Goal: Check status: Check status

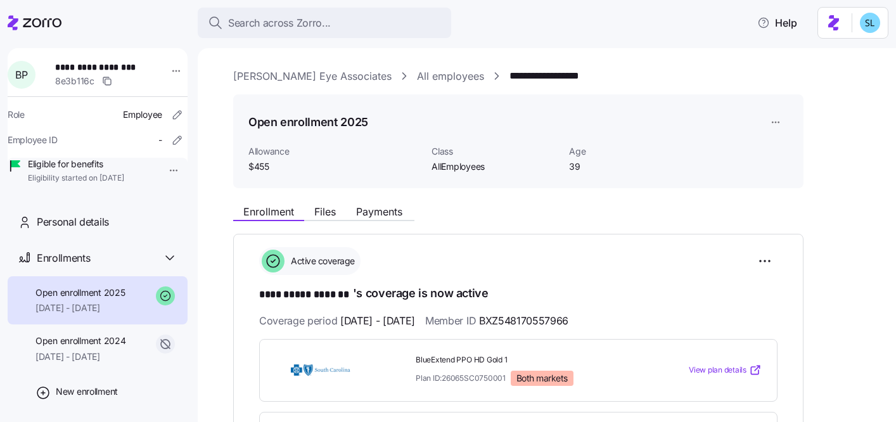
scroll to position [59, 0]
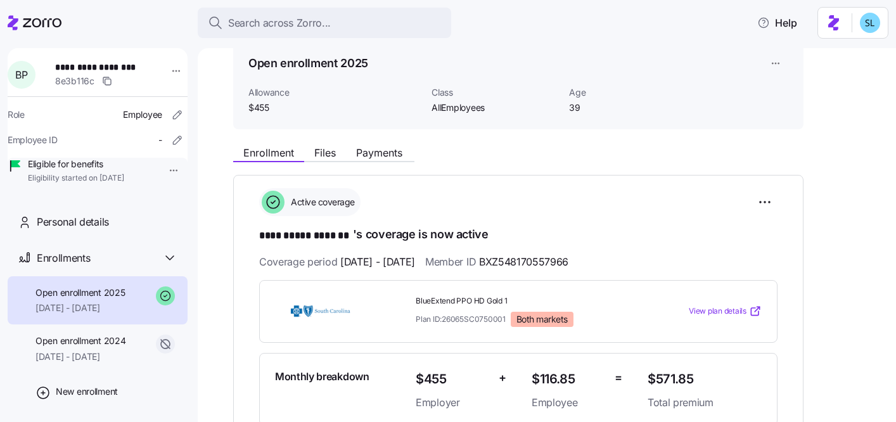
click at [669, 238] on h1 "**********" at bounding box center [518, 235] width 518 height 18
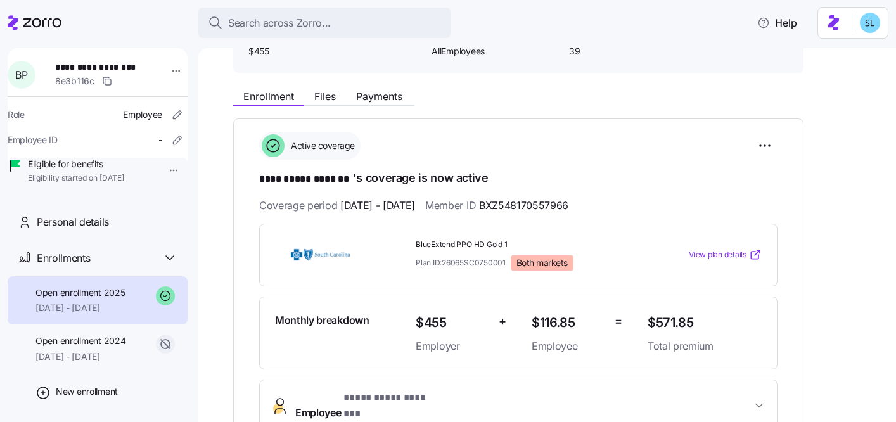
scroll to position [179, 0]
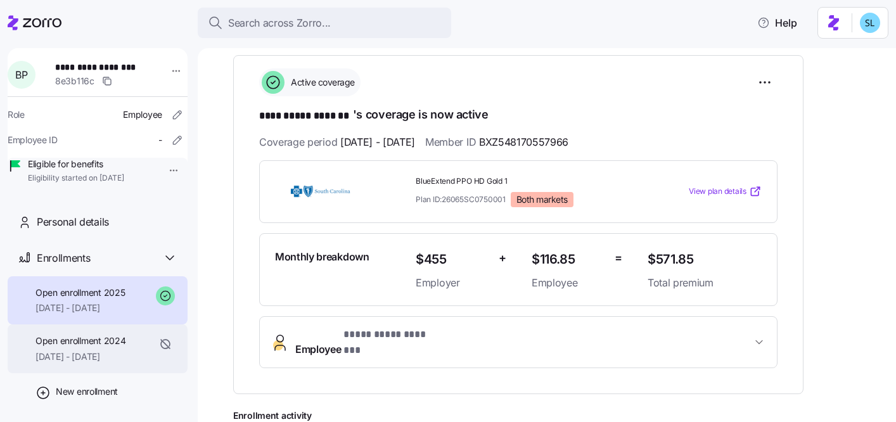
click at [57, 347] on span "Open enrollment 2024" at bounding box center [80, 340] width 90 height 13
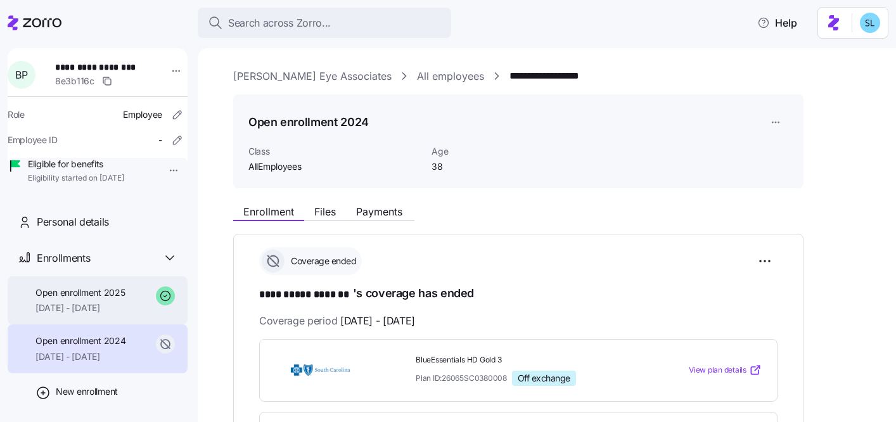
click at [68, 314] on span "[DATE] - [DATE]" at bounding box center [79, 308] width 89 height 13
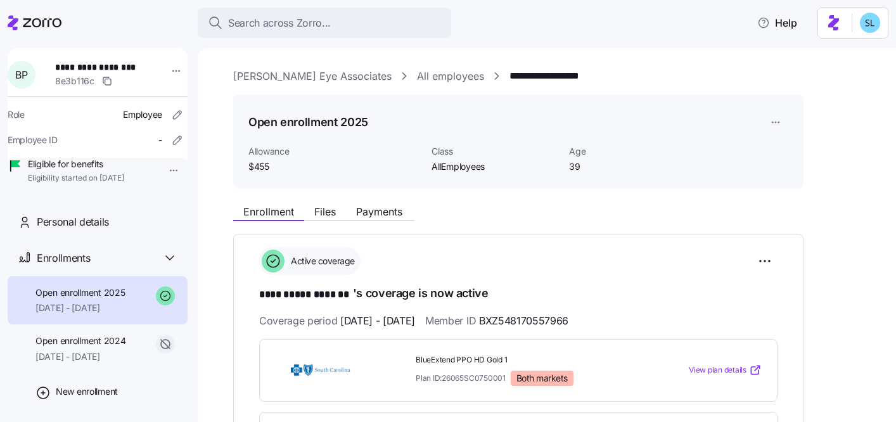
click at [395, 203] on div "Enrollment Files Payments" at bounding box center [518, 209] width 570 height 23
click at [395, 207] on span "Payments" at bounding box center [379, 212] width 46 height 10
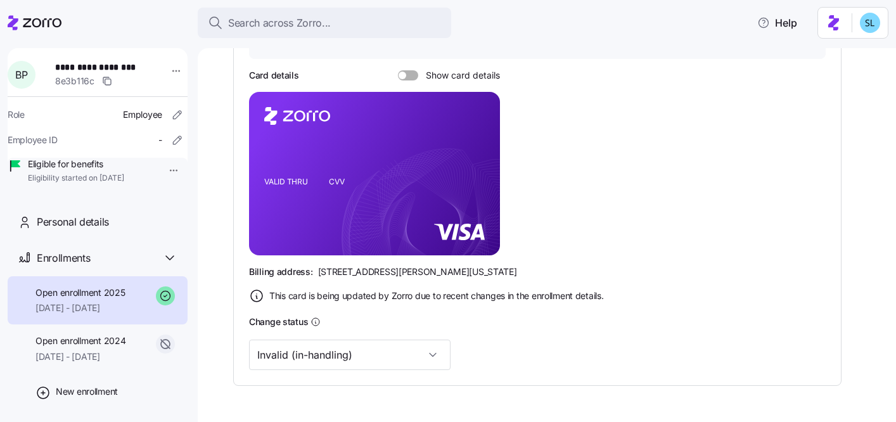
scroll to position [302, 0]
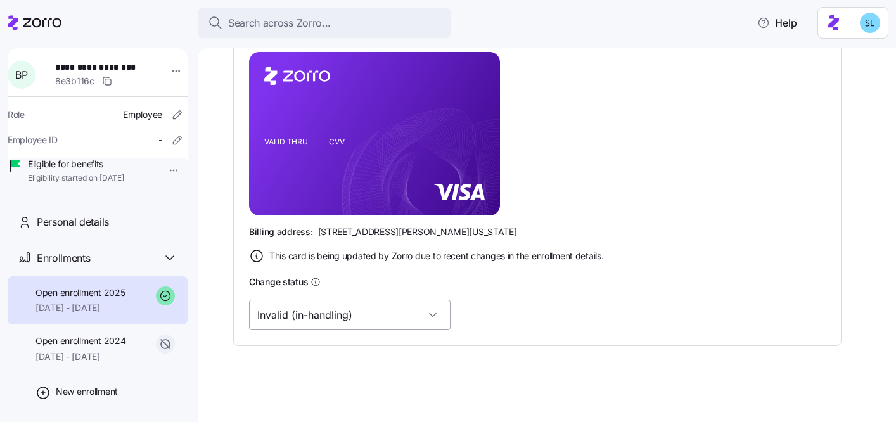
click at [346, 316] on input "Invalid (in-handling)" at bounding box center [349, 315] width 201 height 30
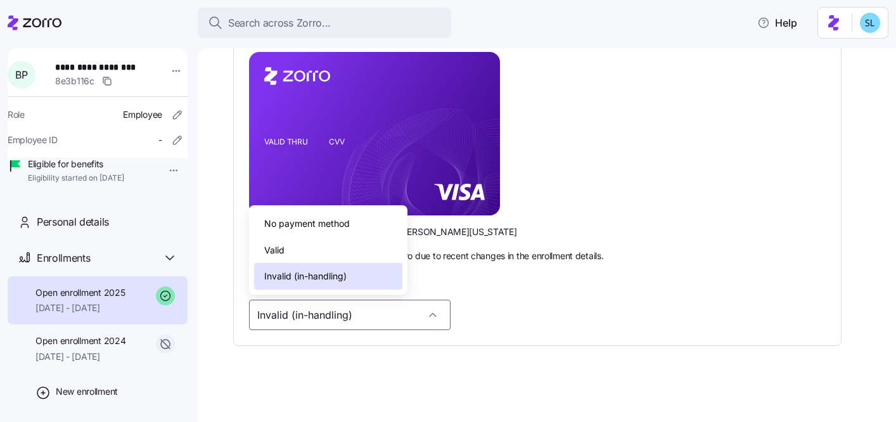
click at [340, 255] on div "Valid" at bounding box center [328, 250] width 148 height 27
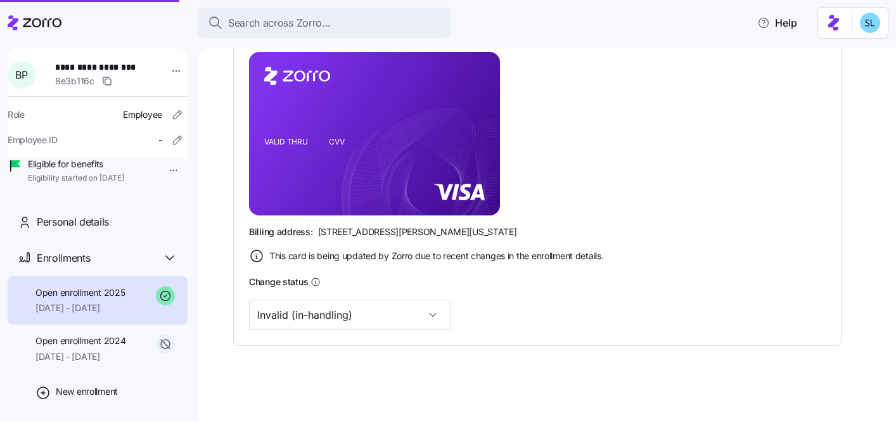
type input "Valid"
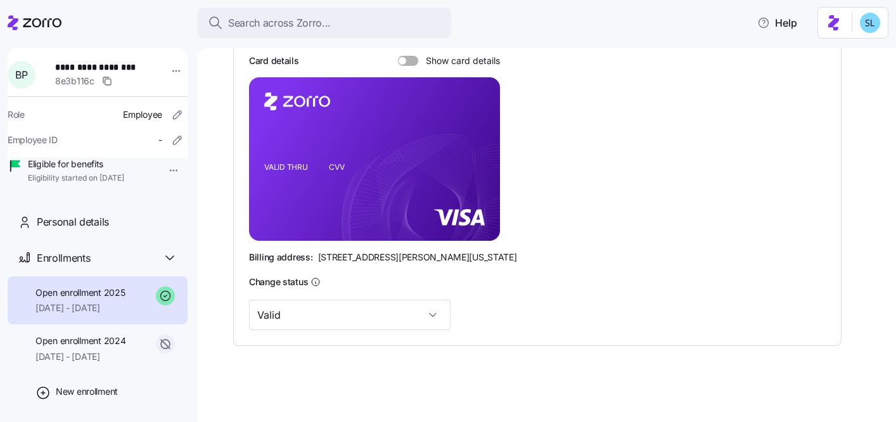
scroll to position [8, 0]
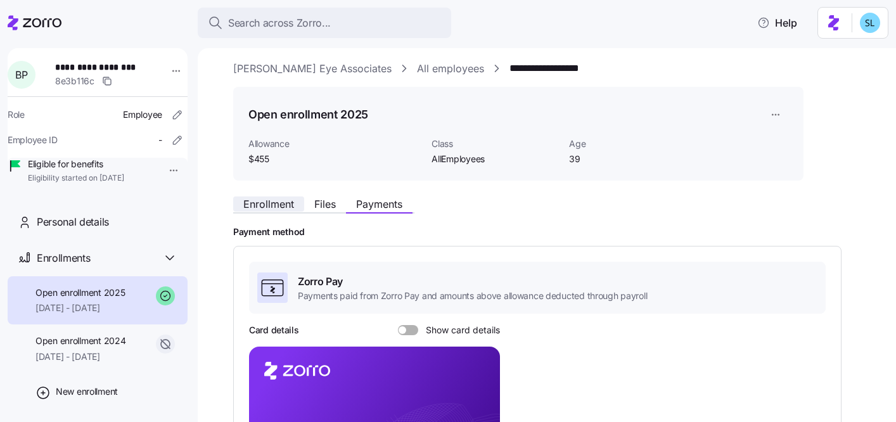
click at [277, 199] on span "Enrollment" at bounding box center [268, 204] width 51 height 10
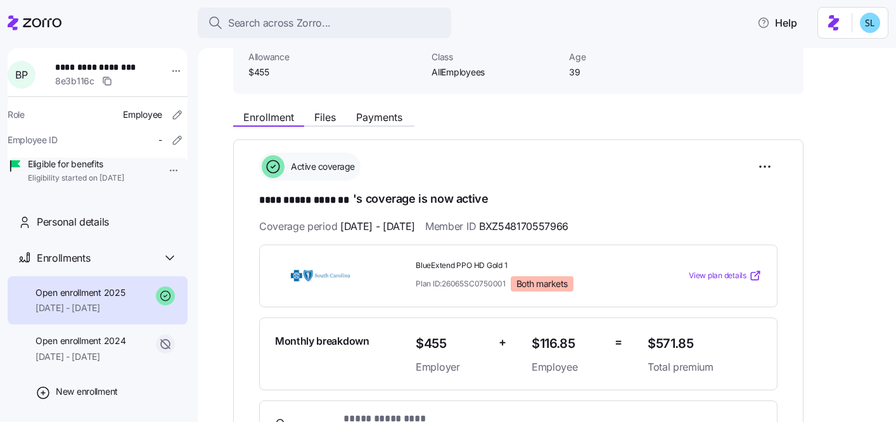
scroll to position [94, 0]
click at [351, 120] on button "Payments" at bounding box center [379, 117] width 67 height 15
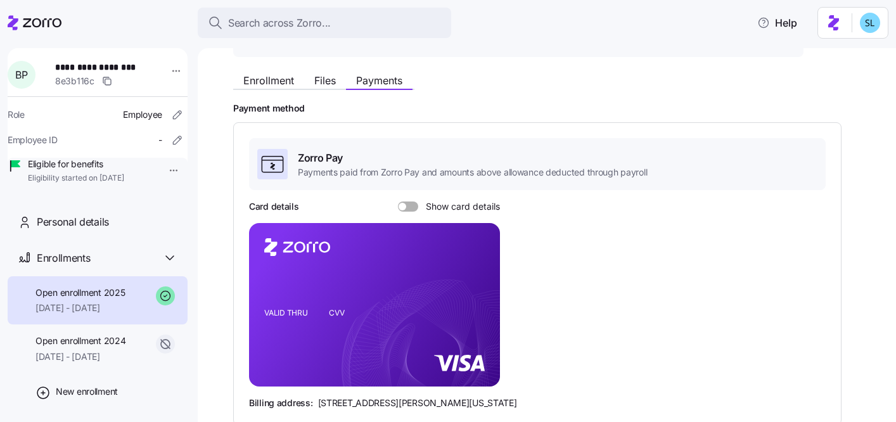
scroll to position [210, 0]
